Goal: Understand process/instructions: Learn how to perform a task or action

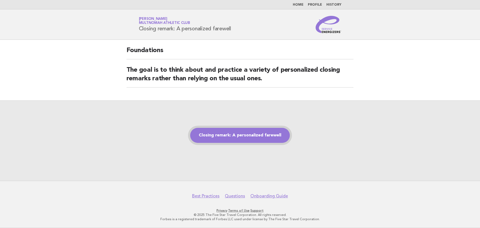
click at [242, 138] on link "Closing remark: A personalized farewell" at bounding box center [240, 135] width 100 height 15
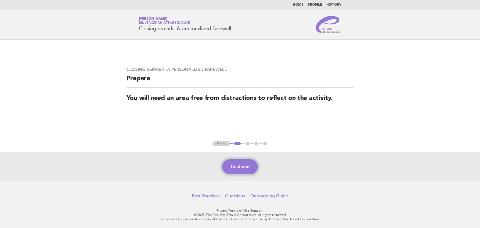
click at [233, 168] on button "Continue" at bounding box center [240, 166] width 36 height 15
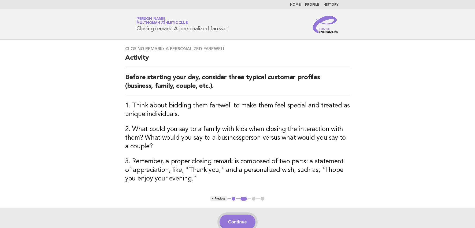
click at [244, 218] on button "Continue" at bounding box center [238, 221] width 36 height 15
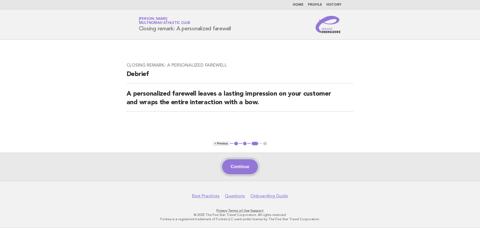
click at [239, 160] on button "Continue" at bounding box center [240, 166] width 36 height 15
